Goal: Information Seeking & Learning: Check status

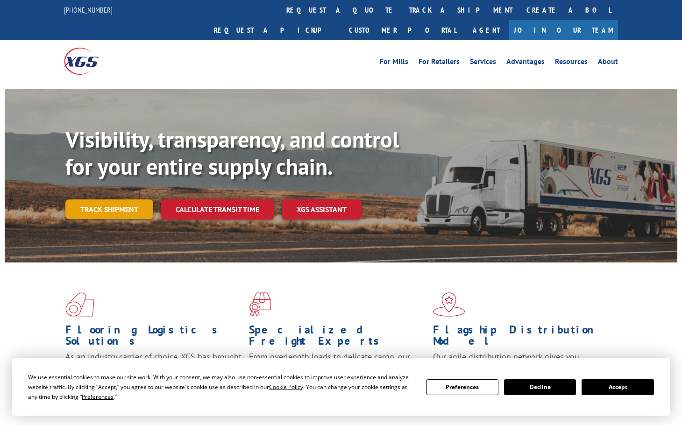
click at [122, 200] on link "Track shipment" at bounding box center [109, 210] width 88 height 20
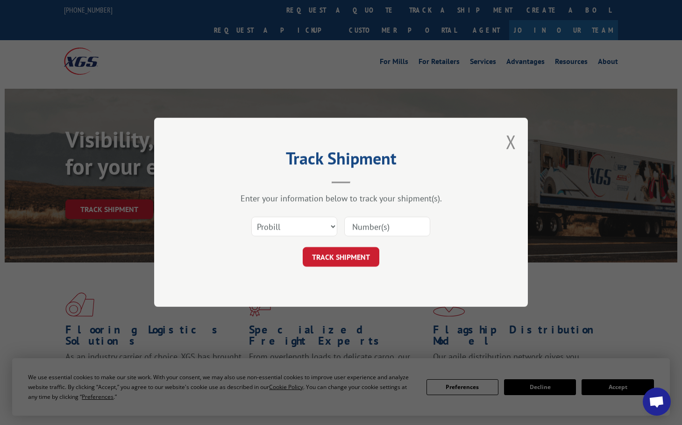
click at [380, 230] on input at bounding box center [387, 227] width 86 height 20
paste input "16945341"
type input "16945341"
click at [361, 250] on button "TRACK SHIPMENT" at bounding box center [341, 258] width 77 height 20
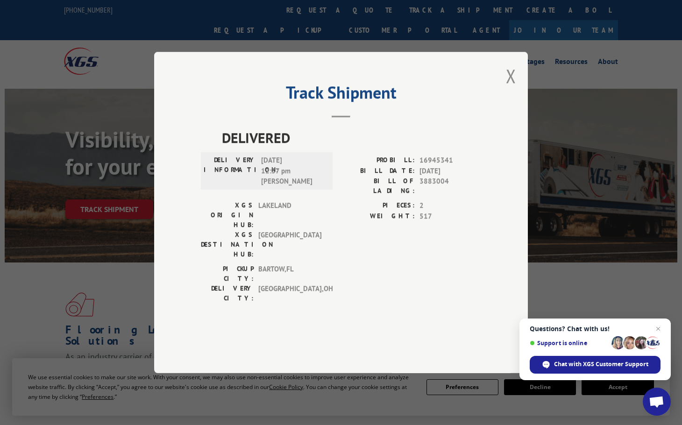
click at [275, 245] on span "[GEOGRAPHIC_DATA]" at bounding box center [289, 244] width 63 height 29
click at [426, 222] on span "517" at bounding box center [451, 216] width 62 height 11
click at [419, 211] on div "PIECES: 2" at bounding box center [411, 206] width 140 height 11
drag, startPoint x: 262, startPoint y: 194, endPoint x: 302, endPoint y: 202, distance: 41.0
click at [302, 187] on span "[DATE] 12:37 pm [PERSON_NAME]" at bounding box center [292, 171] width 63 height 32
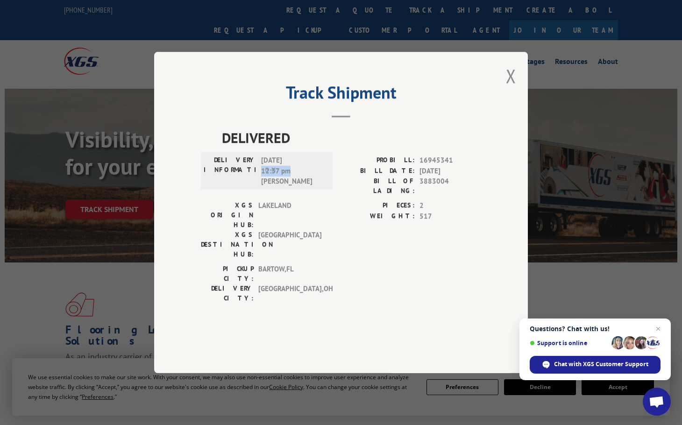
click at [282, 186] on span "[DATE] 12:37 pm [PERSON_NAME]" at bounding box center [292, 171] width 63 height 32
drag, startPoint x: 267, startPoint y: 189, endPoint x: 294, endPoint y: 203, distance: 30.7
click at [294, 187] on span "[DATE] 12:37 pm [PERSON_NAME]" at bounding box center [292, 171] width 63 height 32
click at [661, 330] on span "Close chat" at bounding box center [659, 329] width 12 height 12
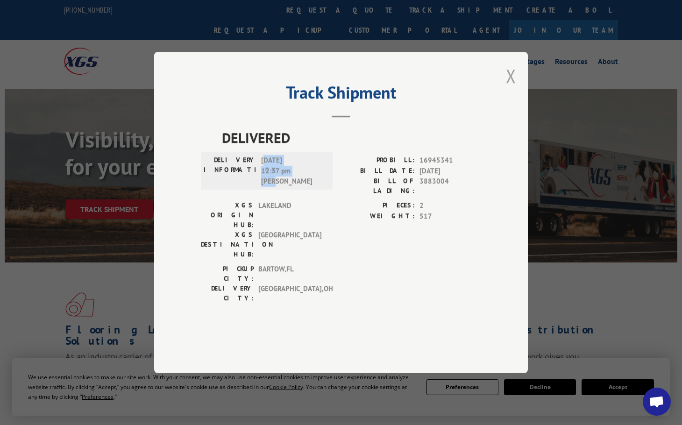
click at [511, 88] on button "Close modal" at bounding box center [511, 76] width 10 height 25
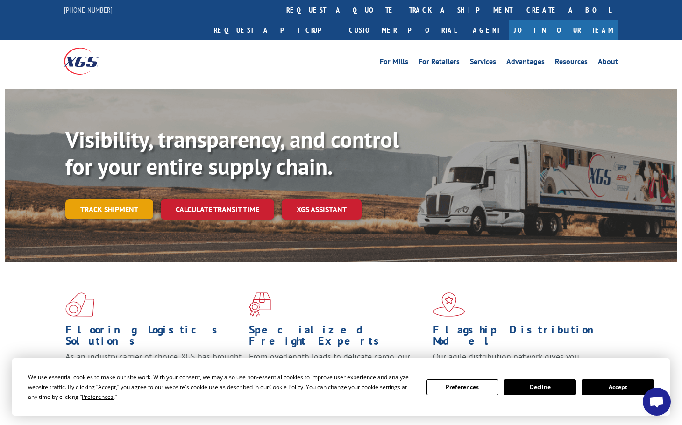
click at [116, 200] on link "Track shipment" at bounding box center [109, 210] width 88 height 20
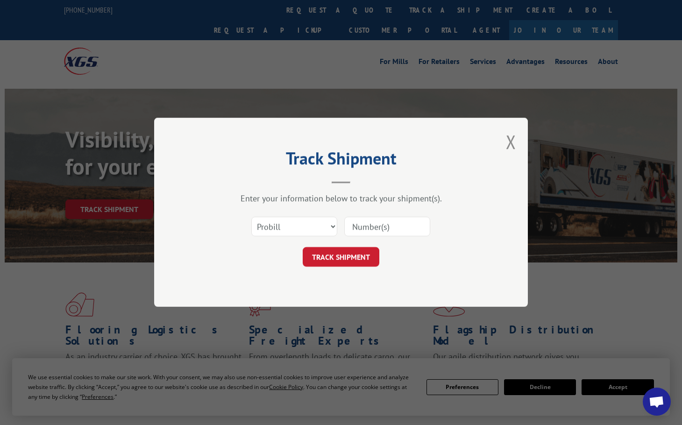
click at [359, 222] on input at bounding box center [387, 227] width 86 height 20
paste input "16945341"
type input "16945341"
click at [352, 256] on button "TRACK SHIPMENT" at bounding box center [341, 258] width 77 height 20
